Goal: Information Seeking & Learning: Learn about a topic

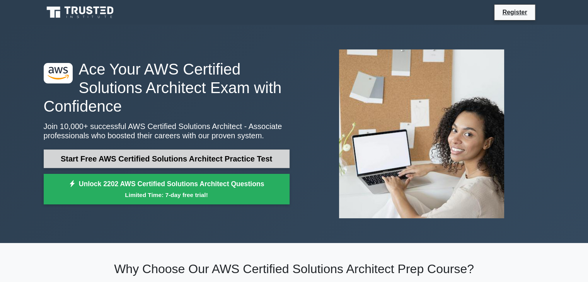
click at [202, 157] on link "Start Free AWS Certified Solutions Architect Practice Test" at bounding box center [167, 159] width 246 height 19
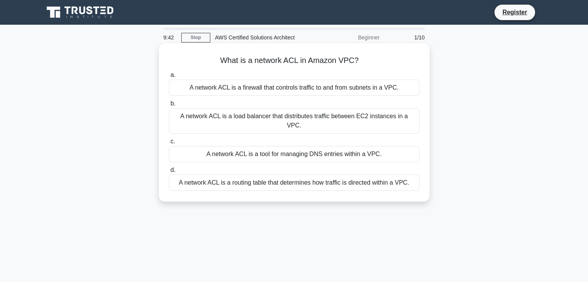
click at [287, 92] on div "A network ACL is a firewall that controls traffic to and from subnets in a VPC." at bounding box center [294, 88] width 250 height 16
click at [169, 78] on input "a. A network ACL is a firewall that controls traffic to and from subnets in a V…" at bounding box center [169, 75] width 0 height 5
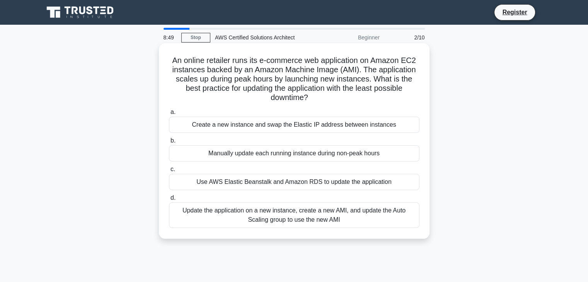
click at [304, 224] on div "Update the application on a new instance, create a new AMI, and update the Auto…" at bounding box center [294, 215] width 250 height 26
click at [169, 201] on input "d. Update the application on a new instance, create a new AMI, and update the A…" at bounding box center [169, 198] width 0 height 5
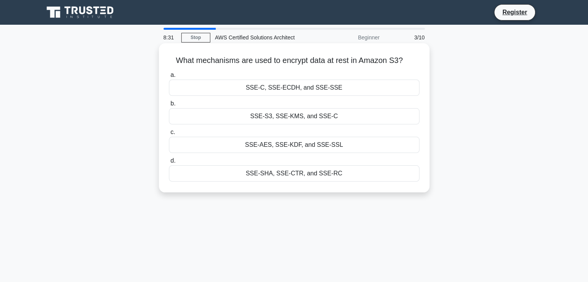
click at [307, 121] on div "SSE-S3, SSE-KMS, and SSE-C" at bounding box center [294, 116] width 250 height 16
click at [169, 106] on input "b. SSE-S3, SSE-KMS, and SSE-C" at bounding box center [169, 103] width 0 height 5
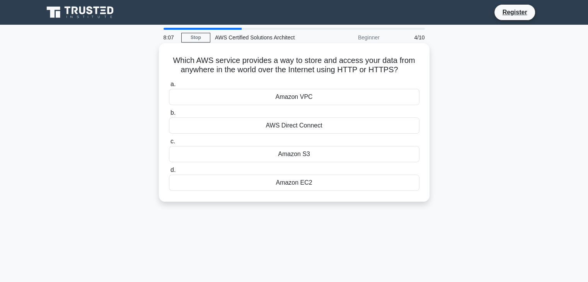
click at [305, 125] on div "AWS Direct Connect" at bounding box center [294, 125] width 250 height 16
click at [169, 116] on input "b. AWS Direct Connect" at bounding box center [169, 113] width 0 height 5
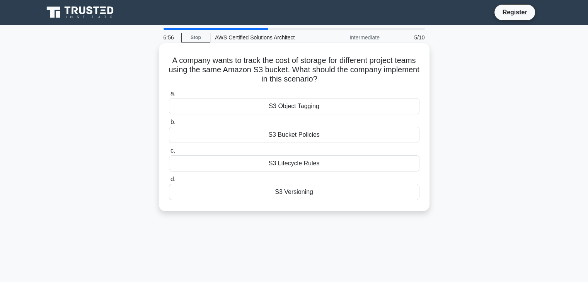
click at [296, 194] on div "S3 Versioning" at bounding box center [294, 192] width 250 height 16
click at [169, 182] on input "d. S3 Versioning" at bounding box center [169, 179] width 0 height 5
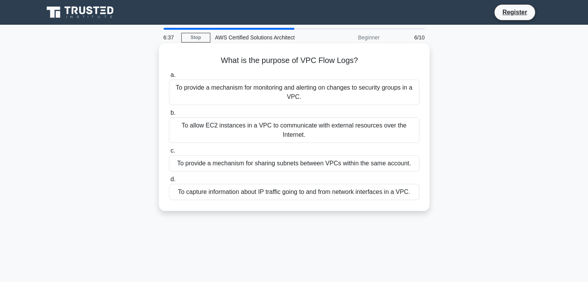
click at [354, 95] on div "To provide a mechanism for monitoring and alerting on changes to security group…" at bounding box center [294, 93] width 250 height 26
click at [169, 78] on input "a. To provide a mechanism for monitoring and alerting on changes to security gr…" at bounding box center [169, 75] width 0 height 5
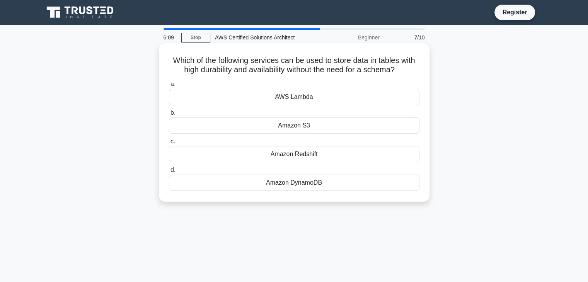
click at [303, 153] on div "Amazon Redshift" at bounding box center [294, 154] width 250 height 16
click at [169, 144] on input "c. Amazon Redshift" at bounding box center [169, 141] width 0 height 5
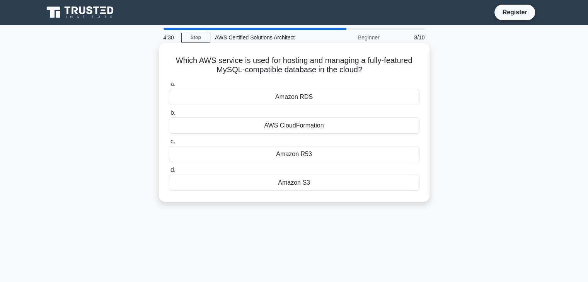
click at [315, 101] on div "Amazon RDS" at bounding box center [294, 97] width 250 height 16
click at [169, 87] on input "a. Amazon RDS" at bounding box center [169, 84] width 0 height 5
click at [301, 158] on div "AWS IAM" at bounding box center [294, 154] width 250 height 16
click at [169, 144] on input "c. AWS IAM" at bounding box center [169, 141] width 0 height 5
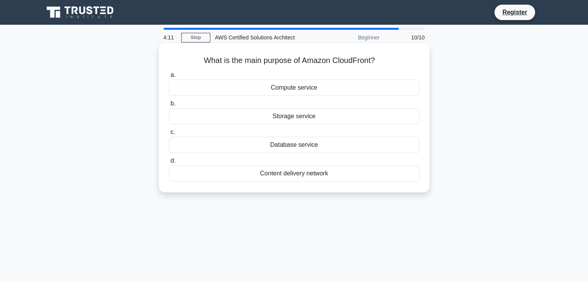
click at [307, 174] on div "Content delivery network" at bounding box center [294, 173] width 250 height 16
click at [169, 163] on input "d. Content delivery network" at bounding box center [169, 160] width 0 height 5
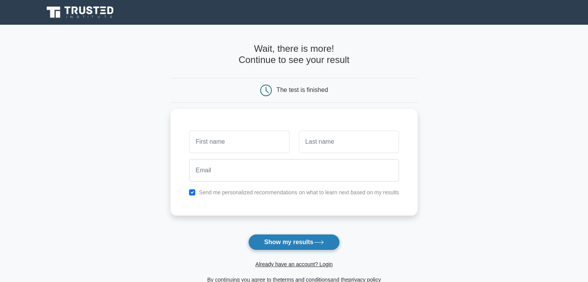
click at [301, 249] on button "Show my results" at bounding box center [293, 242] width 91 height 16
